Goal: Obtain resource: Download file/media

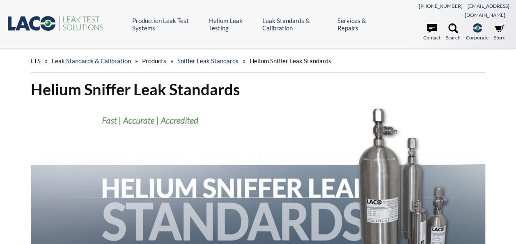
select select "Language Translate Widget"
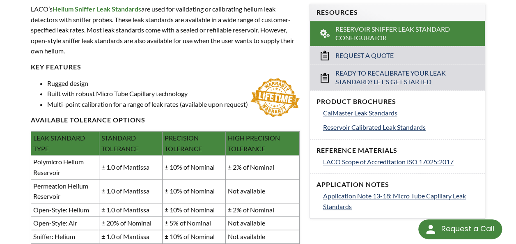
scroll to position [287, 0]
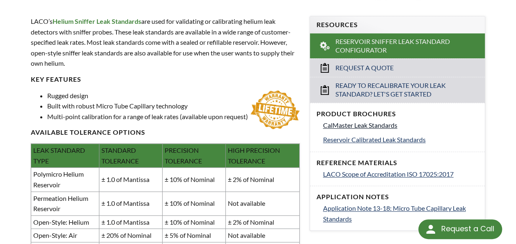
click at [361, 121] on span "CalMaster Leak Standards" at bounding box center [360, 125] width 74 height 8
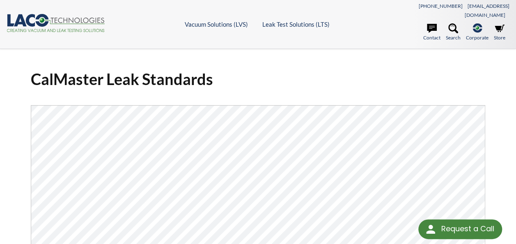
select select "Language Translate Widget"
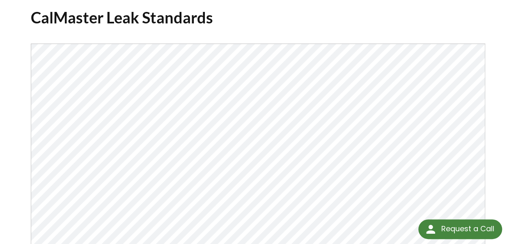
scroll to position [123, 0]
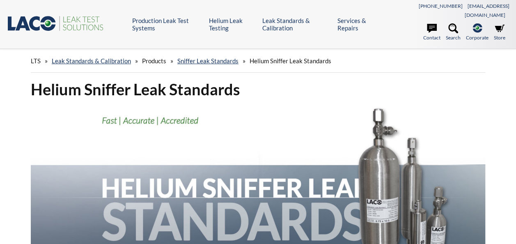
select select "Language Translate Widget"
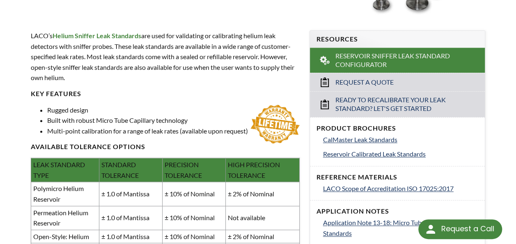
scroll to position [287, 0]
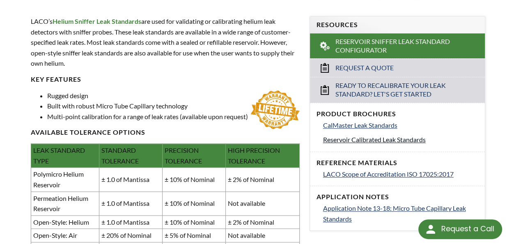
click at [363, 135] on span "Reservoir Calibrated Leak Standards" at bounding box center [374, 139] width 103 height 8
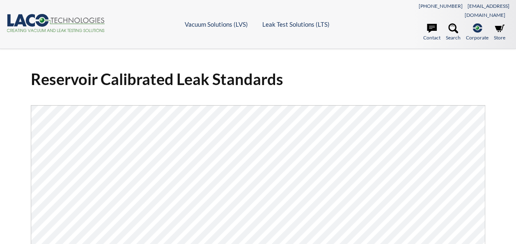
select select "Language Translate Widget"
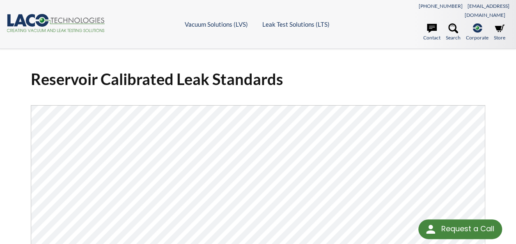
click at [407, 77] on h1 "Reservoir Calibrated Leak Standards" at bounding box center [258, 79] width 454 height 20
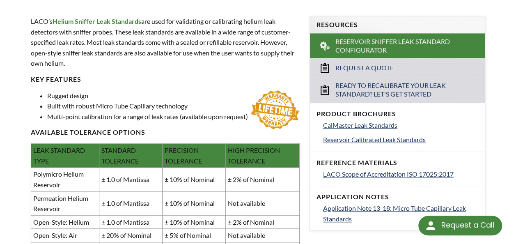
select select "Language Translate Widget"
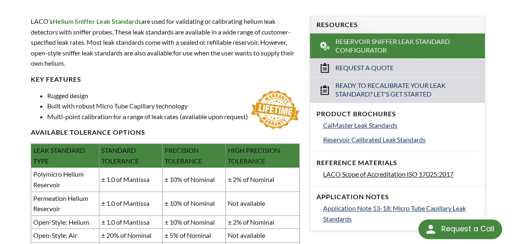
click at [389, 170] on span "LACO Scope of Accreditation ISO 17025:2017" at bounding box center [388, 174] width 130 height 8
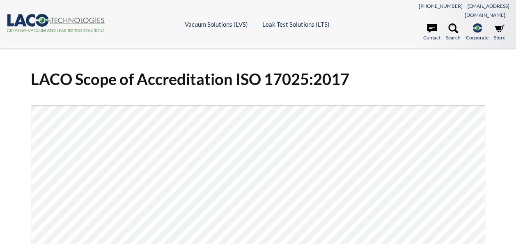
select select "Language Translate Widget"
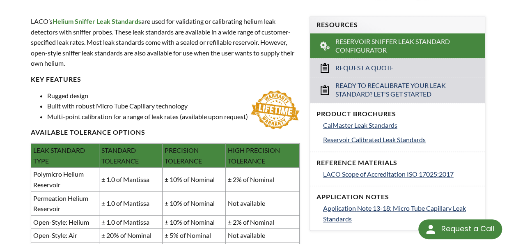
select select "Language Translate Widget"
click at [350, 204] on span "Application Note 13-18: Micro Tube Capillary Leak Standards" at bounding box center [394, 213] width 143 height 18
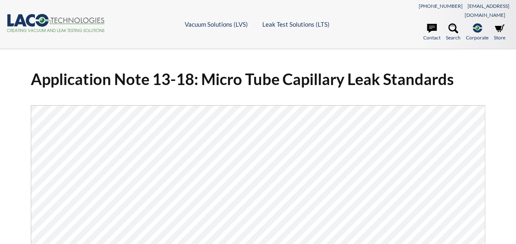
select select "Language Translate Widget"
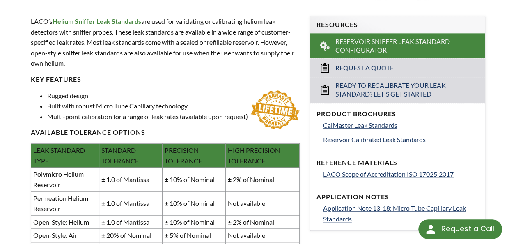
select select "Language Translate Widget"
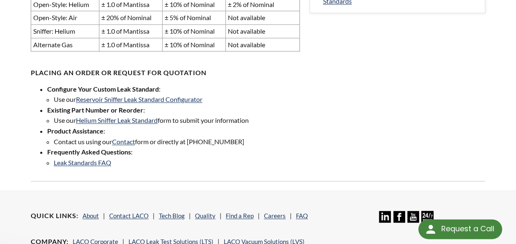
scroll to position [492, 0]
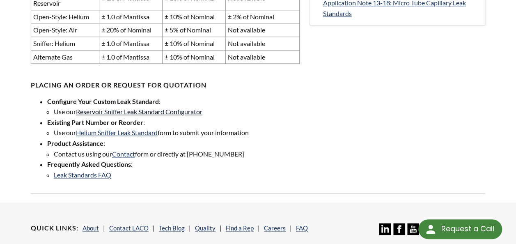
click at [130, 107] on link "Reservoir Sniffer Leak Standard Configurator" at bounding box center [139, 111] width 126 height 8
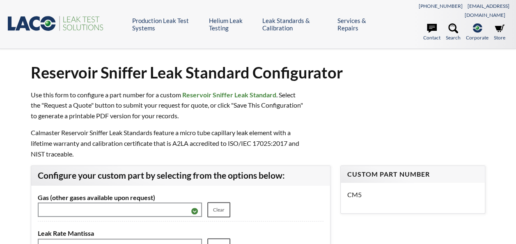
select select "Language Translate Widget"
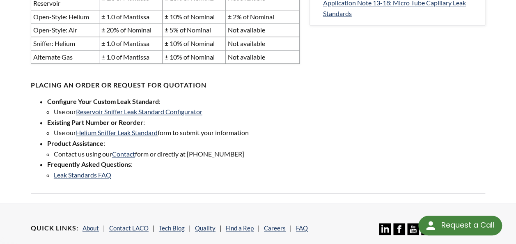
select select "Language Translate Widget"
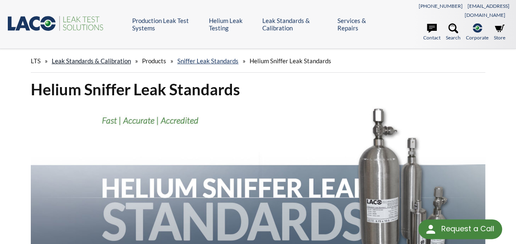
click at [84, 57] on link "Leak Standards & Calibration" at bounding box center [91, 60] width 79 height 7
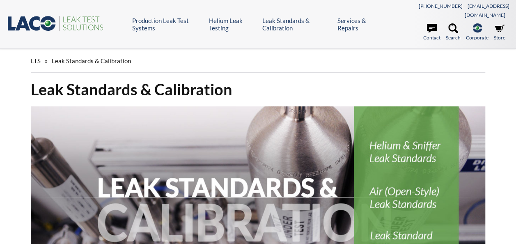
select select "Language Translate Widget"
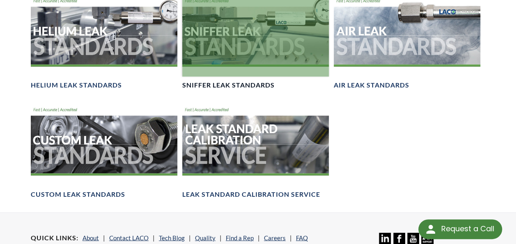
scroll to position [656, 0]
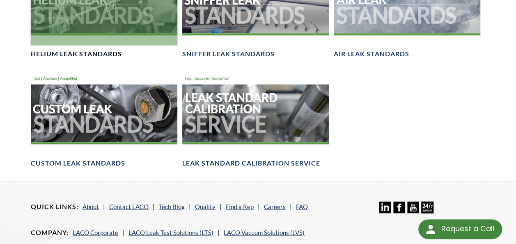
click at [88, 50] on h4 "Helium Leak Standards" at bounding box center [76, 54] width 91 height 9
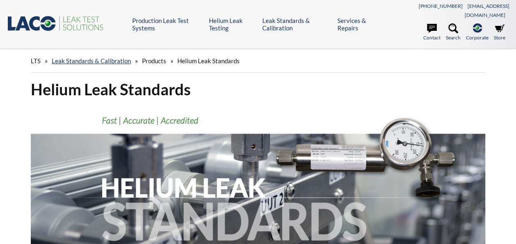
select select "Language Translate Widget"
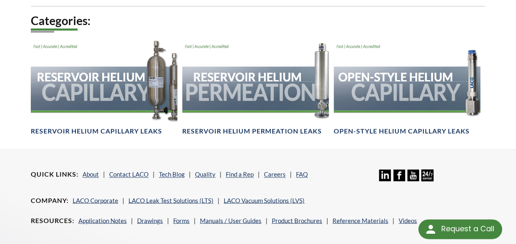
scroll to position [574, 0]
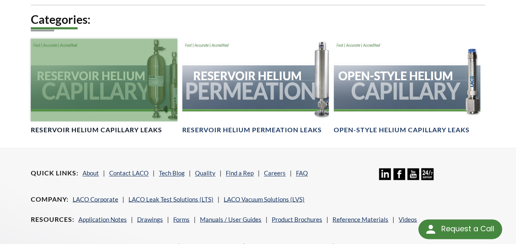
click at [117, 130] on h4 "Reservoir Helium Capillary Leaks" at bounding box center [96, 130] width 131 height 9
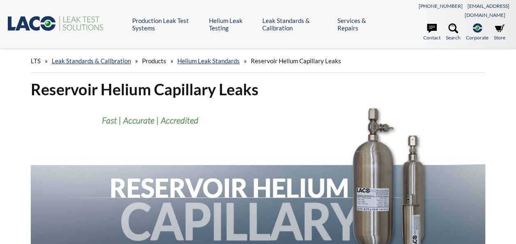
select select "Language Translate Widget"
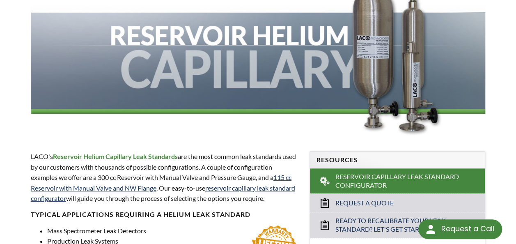
scroll to position [164, 0]
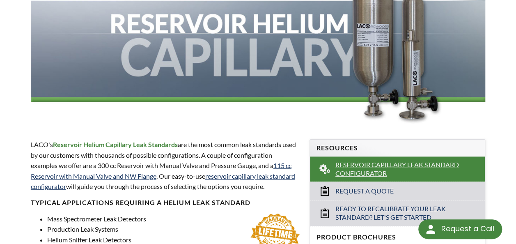
click at [376, 160] on span "Reservoir Capillary Leak Standard Configurator" at bounding box center [397, 168] width 124 height 17
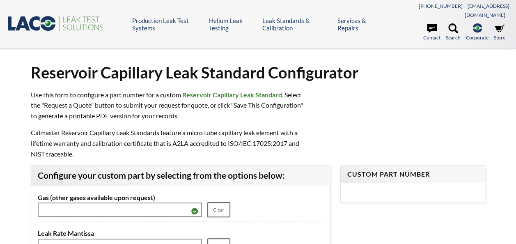
select select "Language Translate Widget"
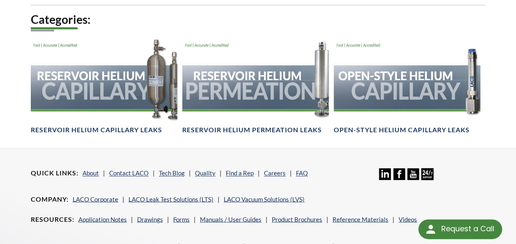
scroll to position [615, 0]
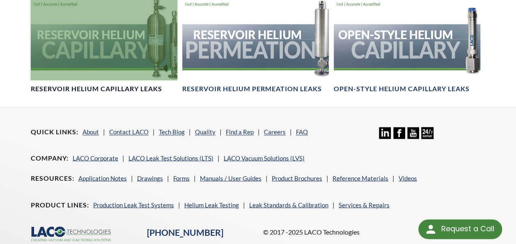
click at [130, 87] on h4 "Reservoir Helium Capillary Leaks" at bounding box center [96, 89] width 131 height 9
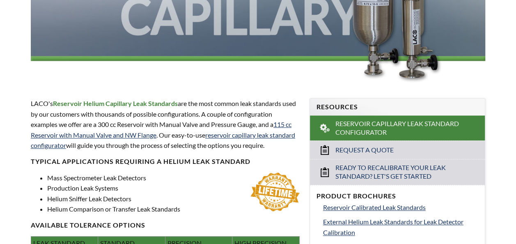
select select "Language Translate Widget"
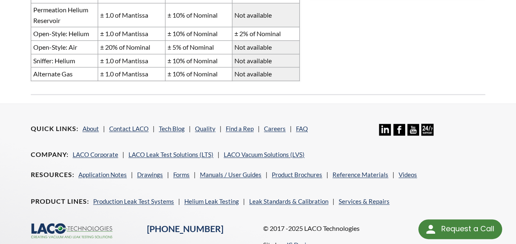
scroll to position [441, 0]
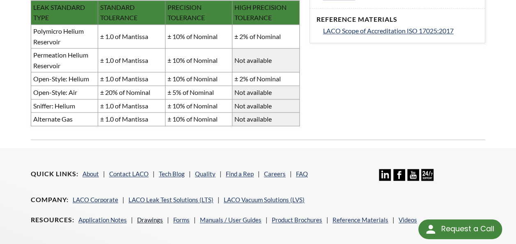
click at [149, 216] on link "Drawings" at bounding box center [150, 219] width 26 height 7
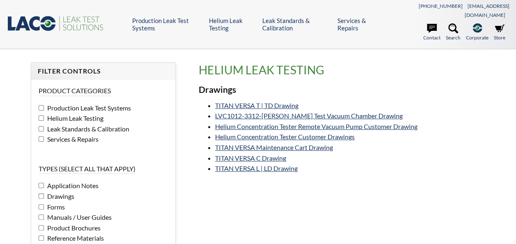
select select "Language Translate Widget"
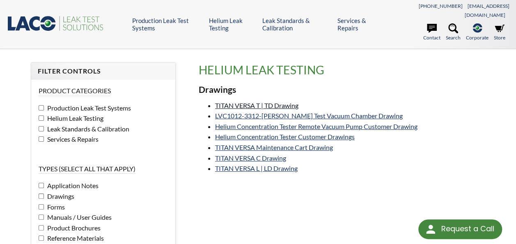
click at [242, 101] on link "TITAN VERSA T | TD Drawing" at bounding box center [256, 105] width 83 height 8
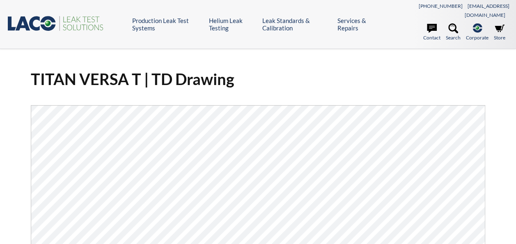
select select "Language Translate Widget"
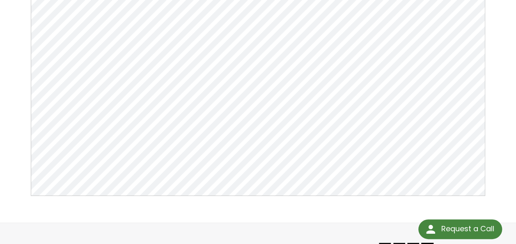
scroll to position [123, 0]
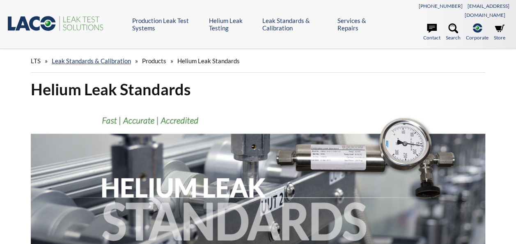
select select "Language Translate Widget"
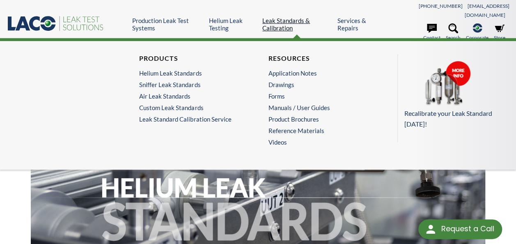
click at [282, 20] on link "Leak Standards & Calibration" at bounding box center [296, 24] width 69 height 15
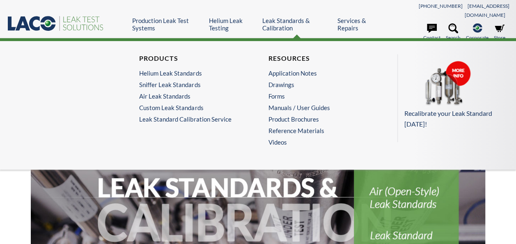
select select "Language Translate Widget"
click at [285, 81] on link "Drawings" at bounding box center [320, 84] width 104 height 7
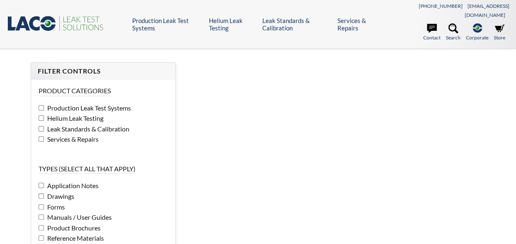
select select "Language Translate Widget"
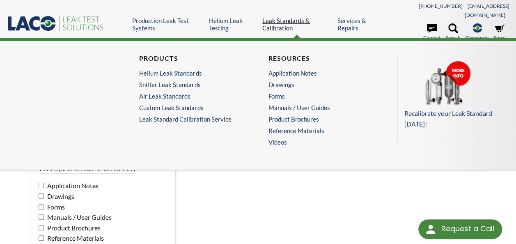
click at [278, 22] on link "Leak Standards & Calibration" at bounding box center [296, 24] width 69 height 15
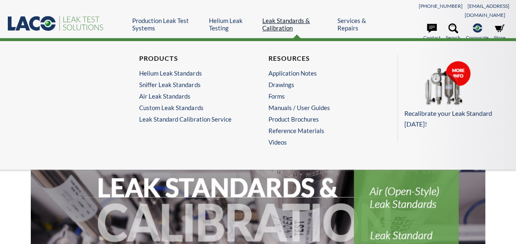
select select "Language Translate Widget"
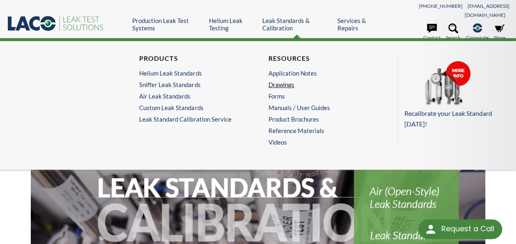
click at [286, 81] on link "Drawings" at bounding box center [320, 84] width 104 height 7
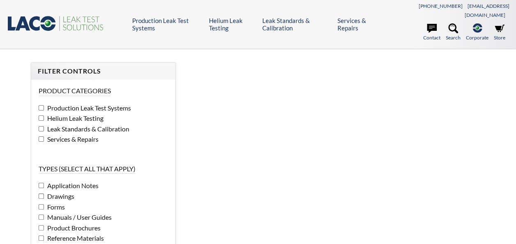
select select "Language Translate Widget"
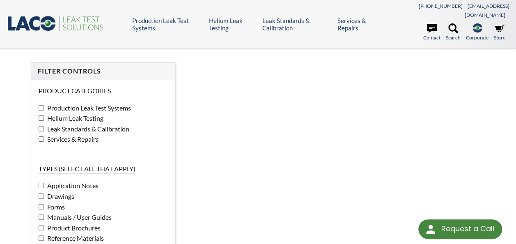
click at [68, 192] on span "Drawings" at bounding box center [59, 196] width 29 height 8
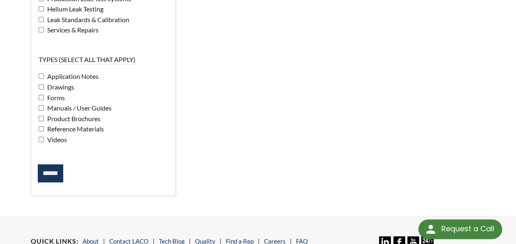
scroll to position [123, 0]
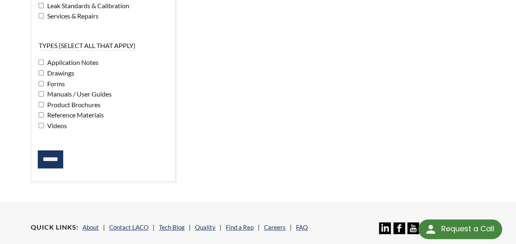
click at [48, 150] on input "******" at bounding box center [50, 159] width 25 height 18
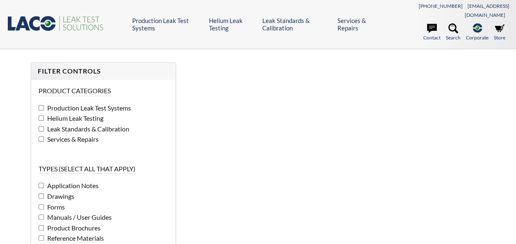
select select "Language Translate Widget"
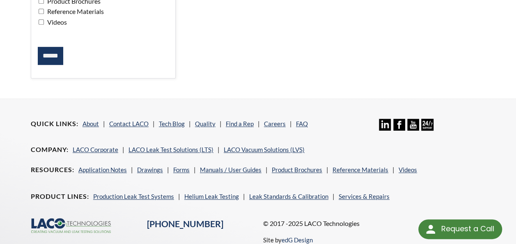
scroll to position [259, 0]
